Goal: Obtain resource: Obtain resource

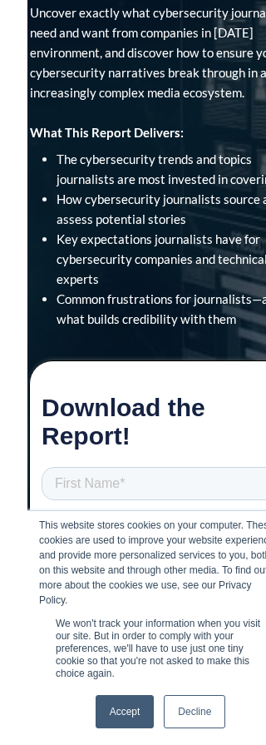
scroll to position [186, 0]
